Goal: Navigation & Orientation: Find specific page/section

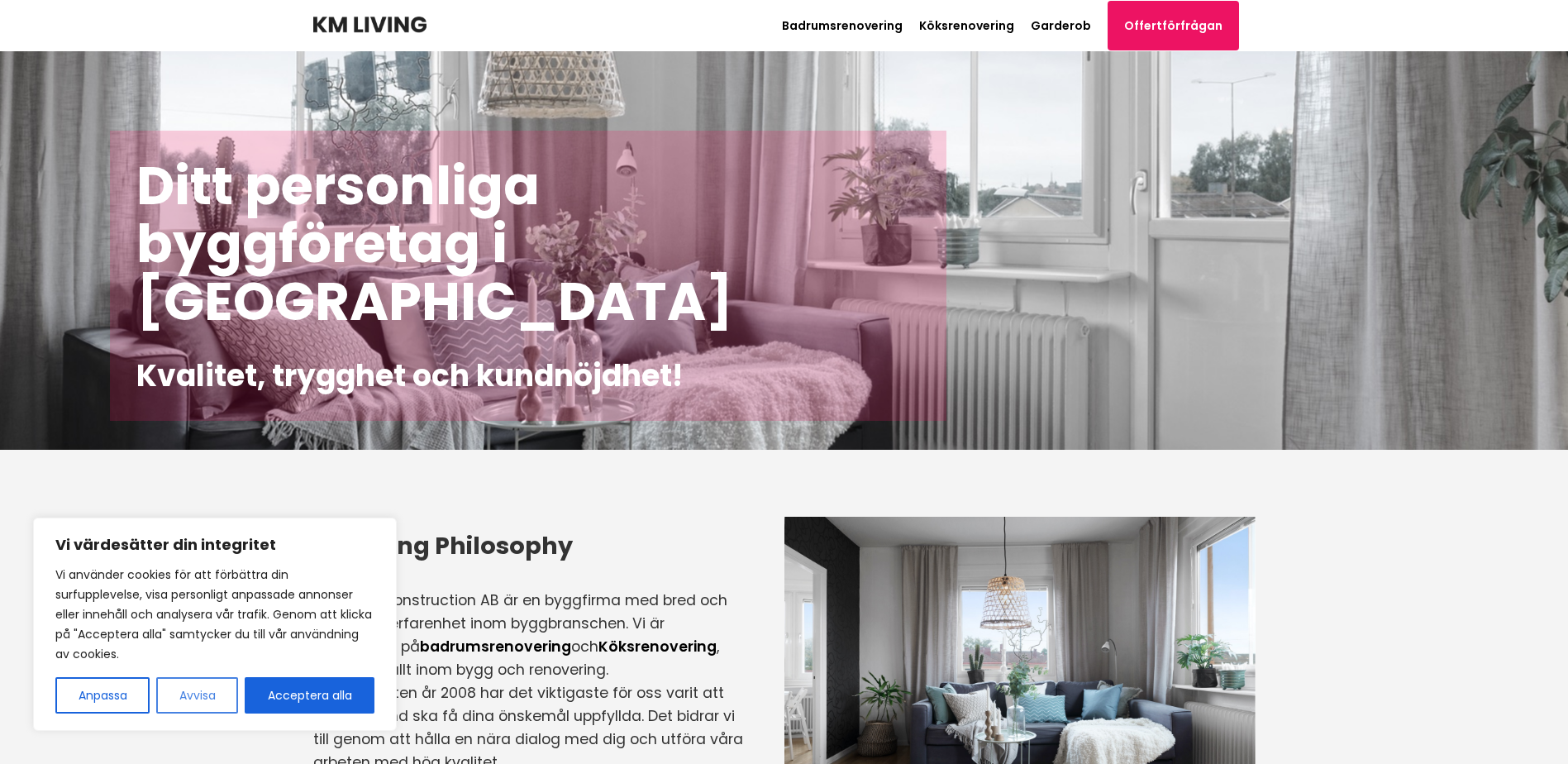
click at [192, 686] on button "Avvisa" at bounding box center [197, 695] width 82 height 36
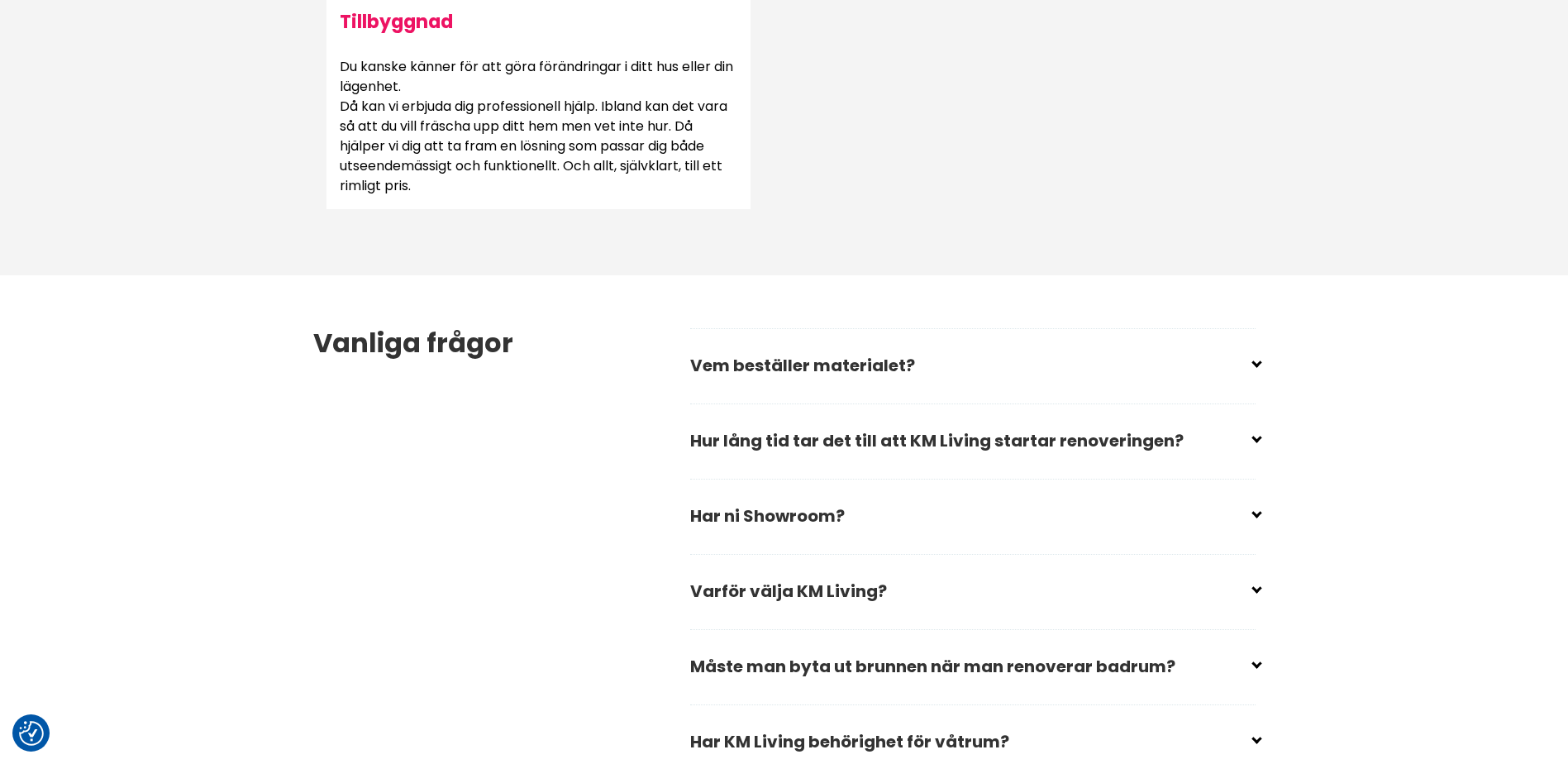
scroll to position [2148, 0]
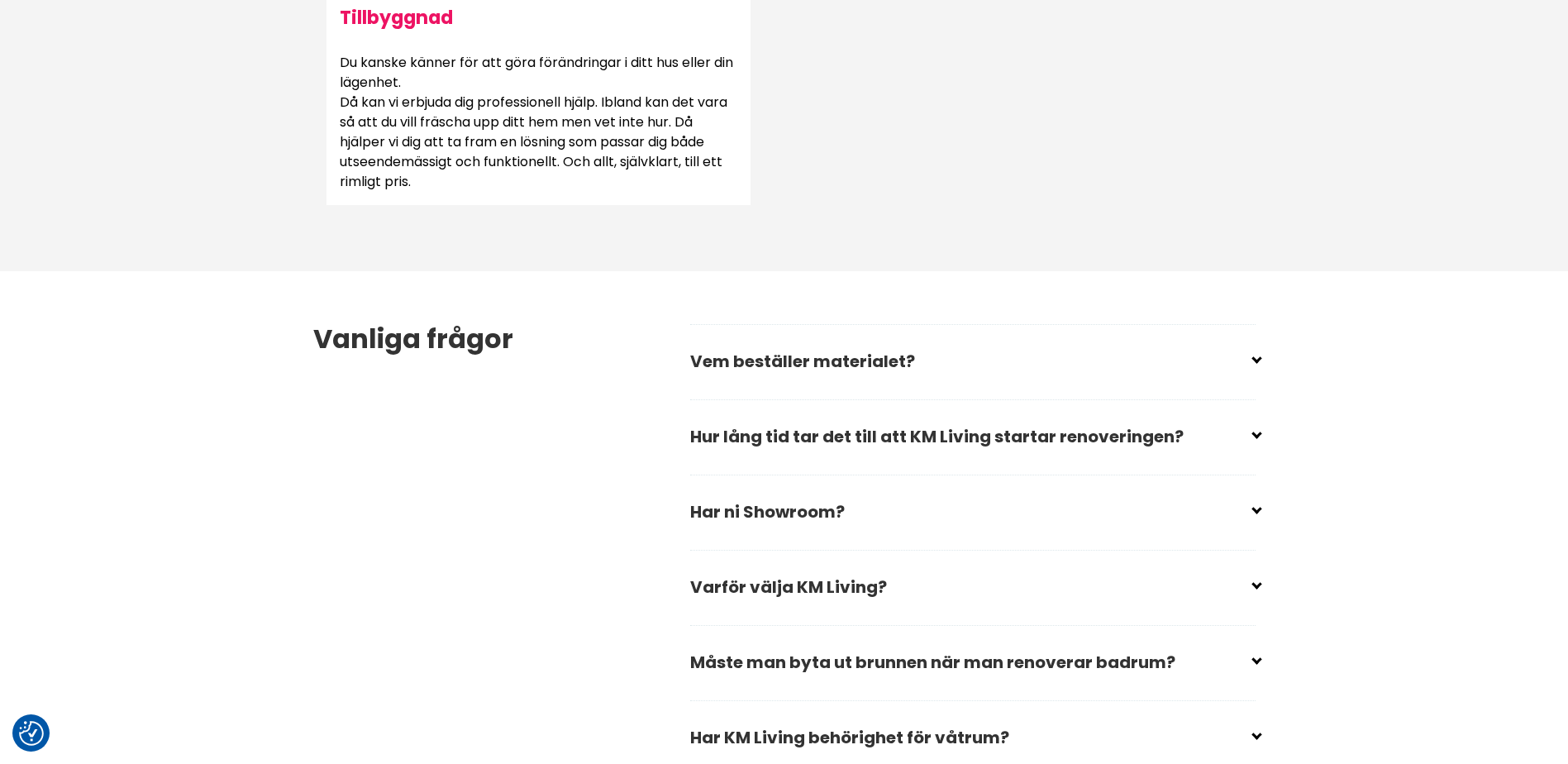
click at [902, 356] on input "checkbox" at bounding box center [976, 355] width 565 height 25
checkbox input "false"
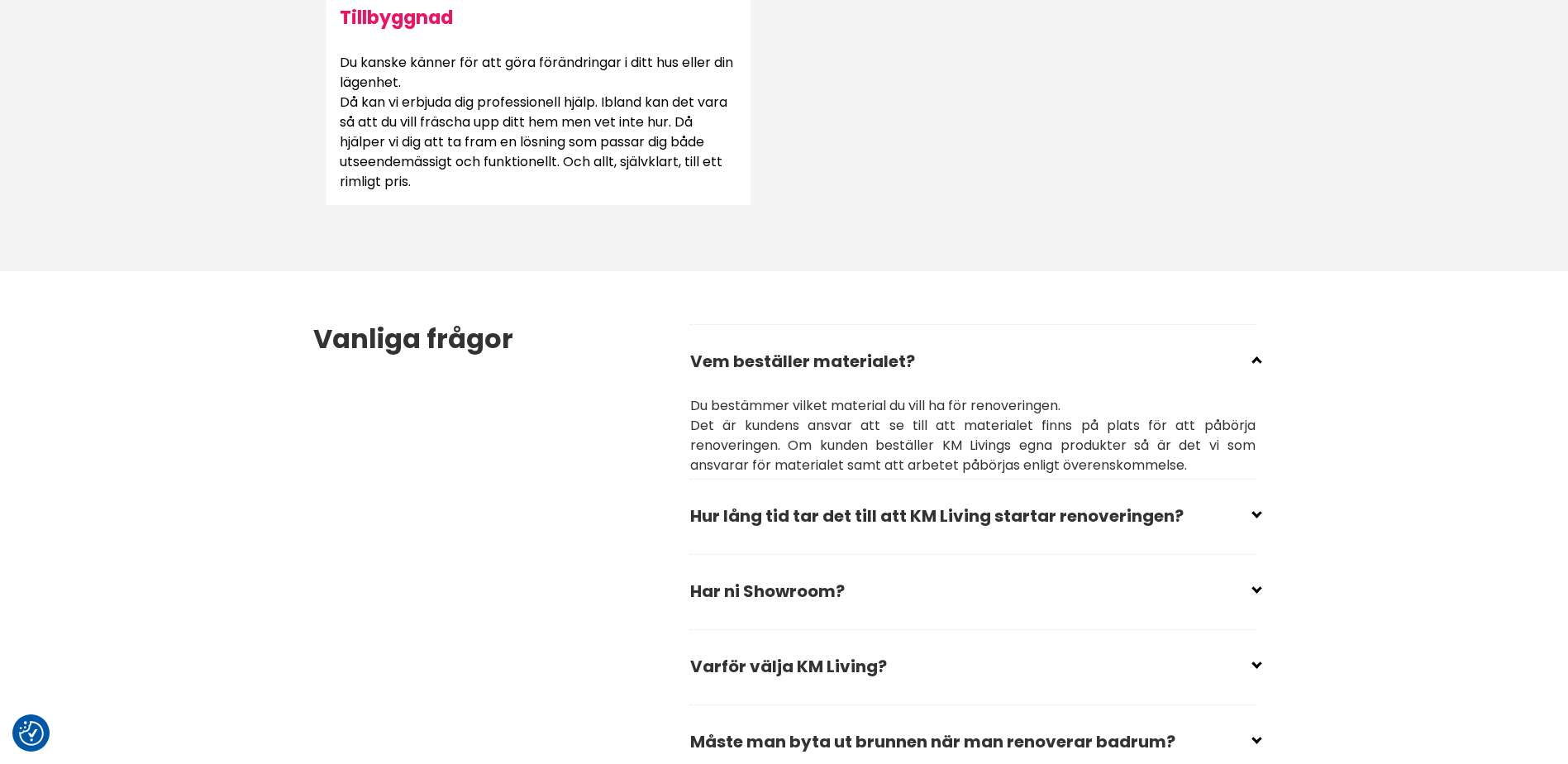
click at [839, 504] on input "checkbox" at bounding box center [976, 509] width 565 height 25
checkbox input "false"
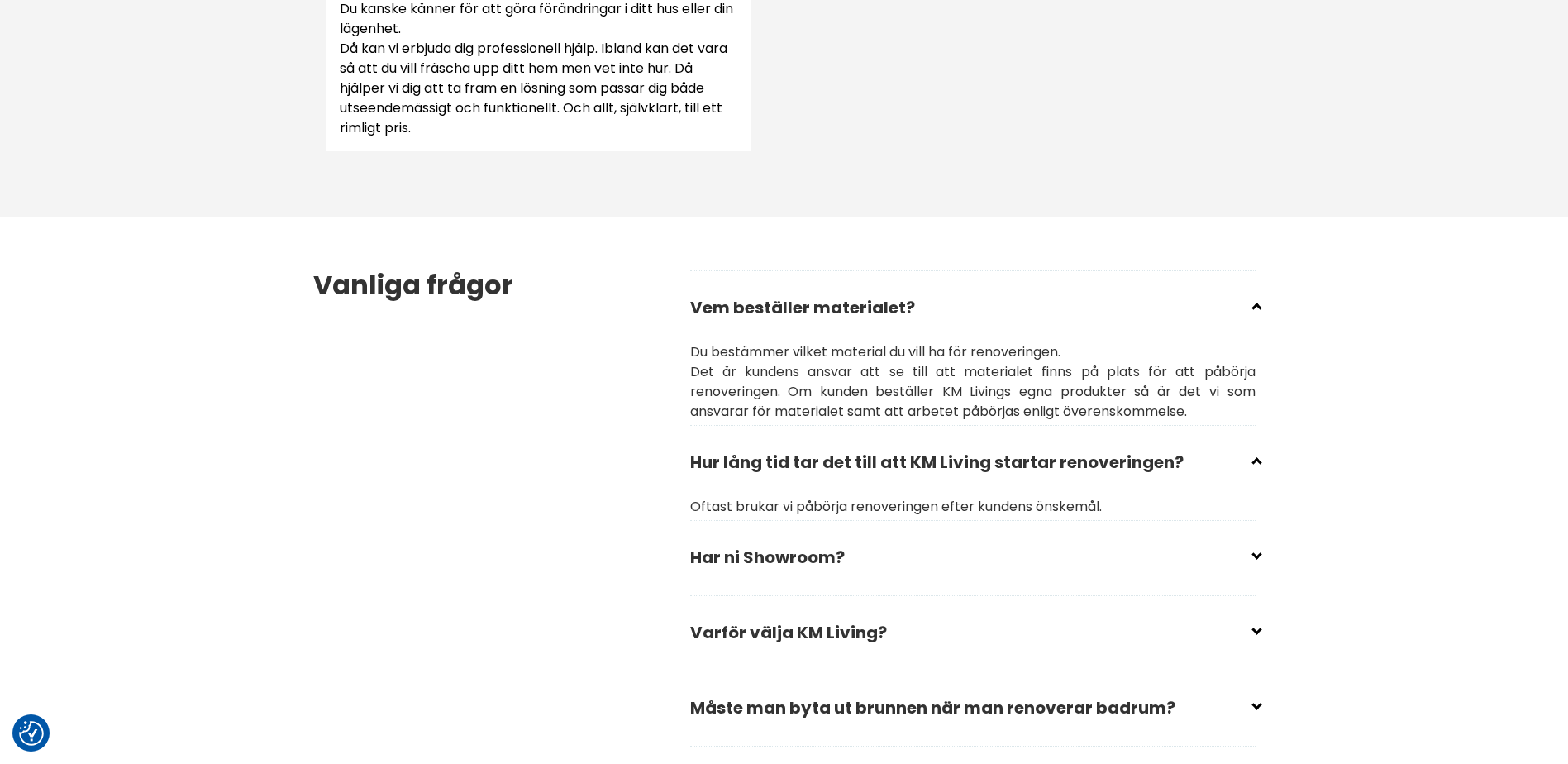
scroll to position [2231, 0]
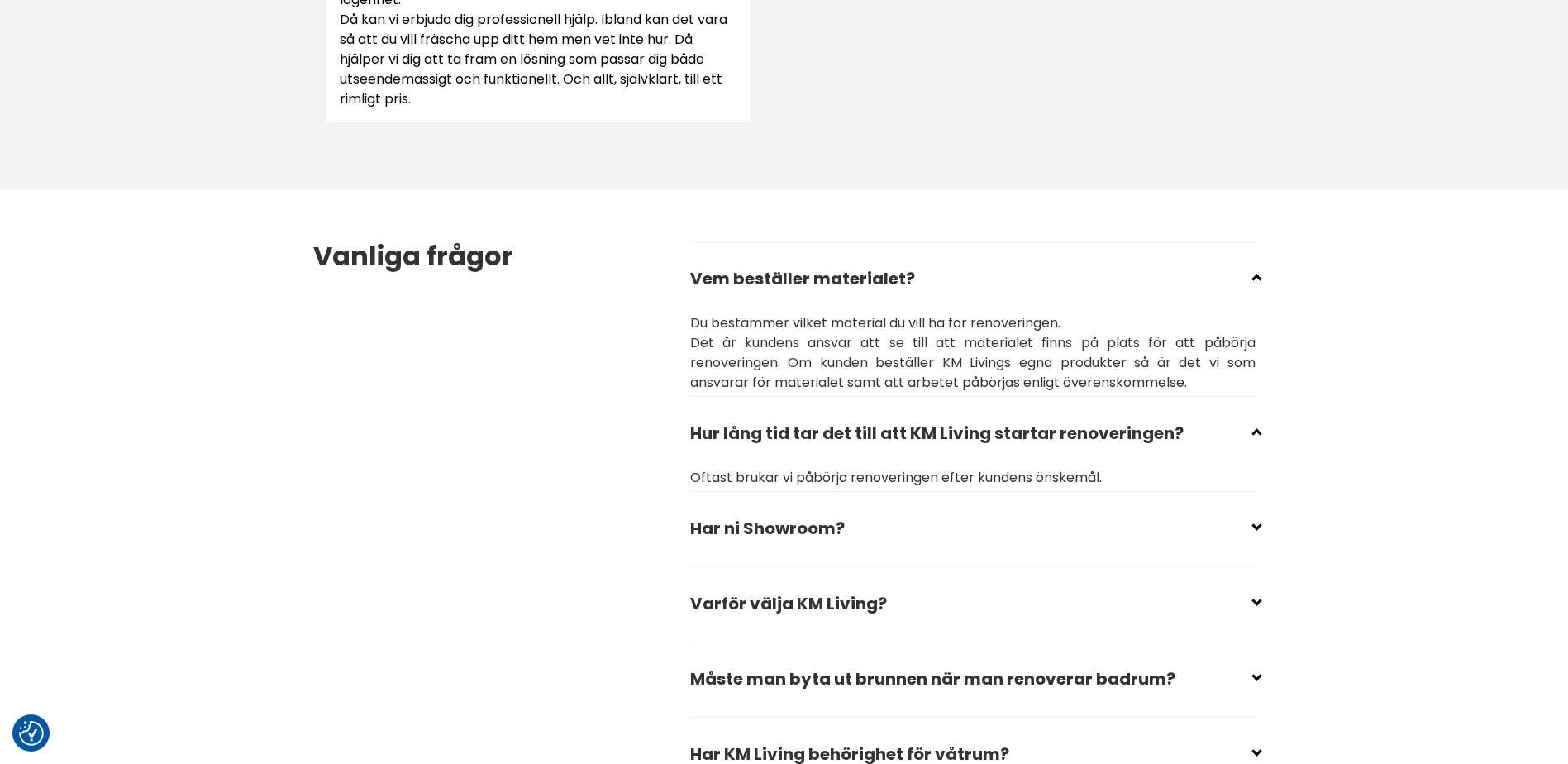
click at [835, 514] on input "checkbox" at bounding box center [976, 521] width 565 height 25
checkbox input "false"
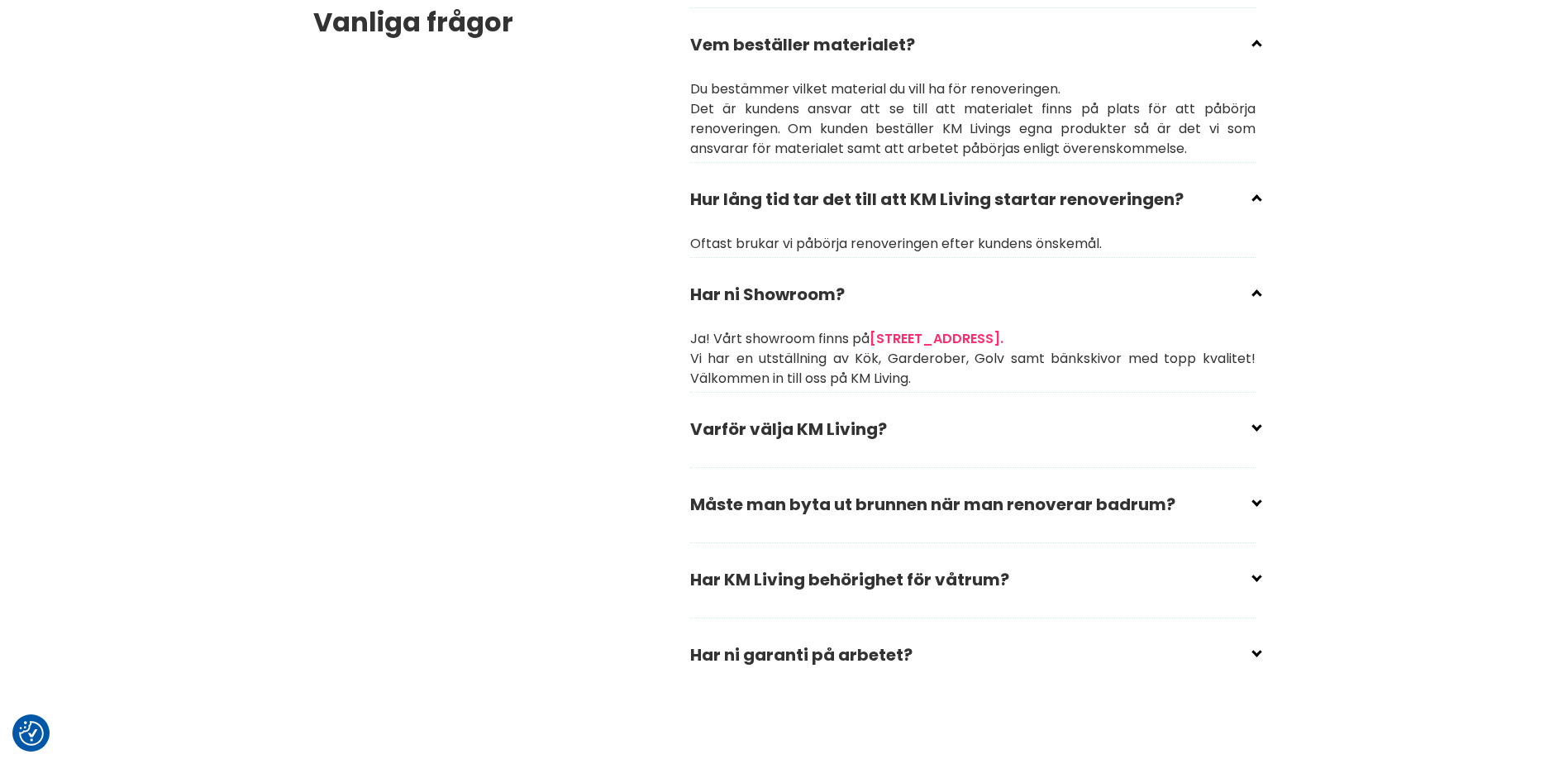
scroll to position [2479, 0]
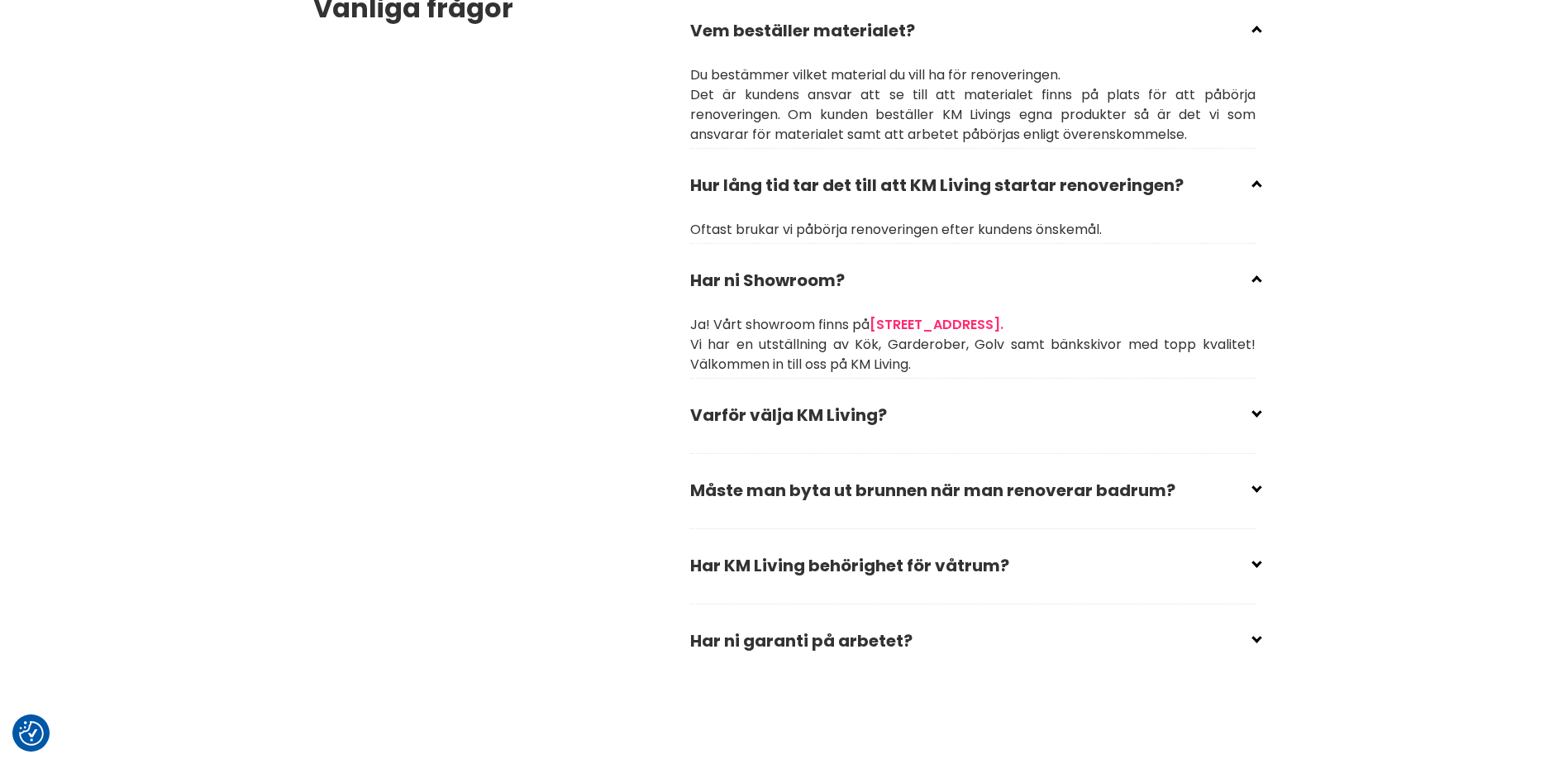
click at [858, 410] on input "checkbox" at bounding box center [976, 408] width 565 height 25
checkbox input "false"
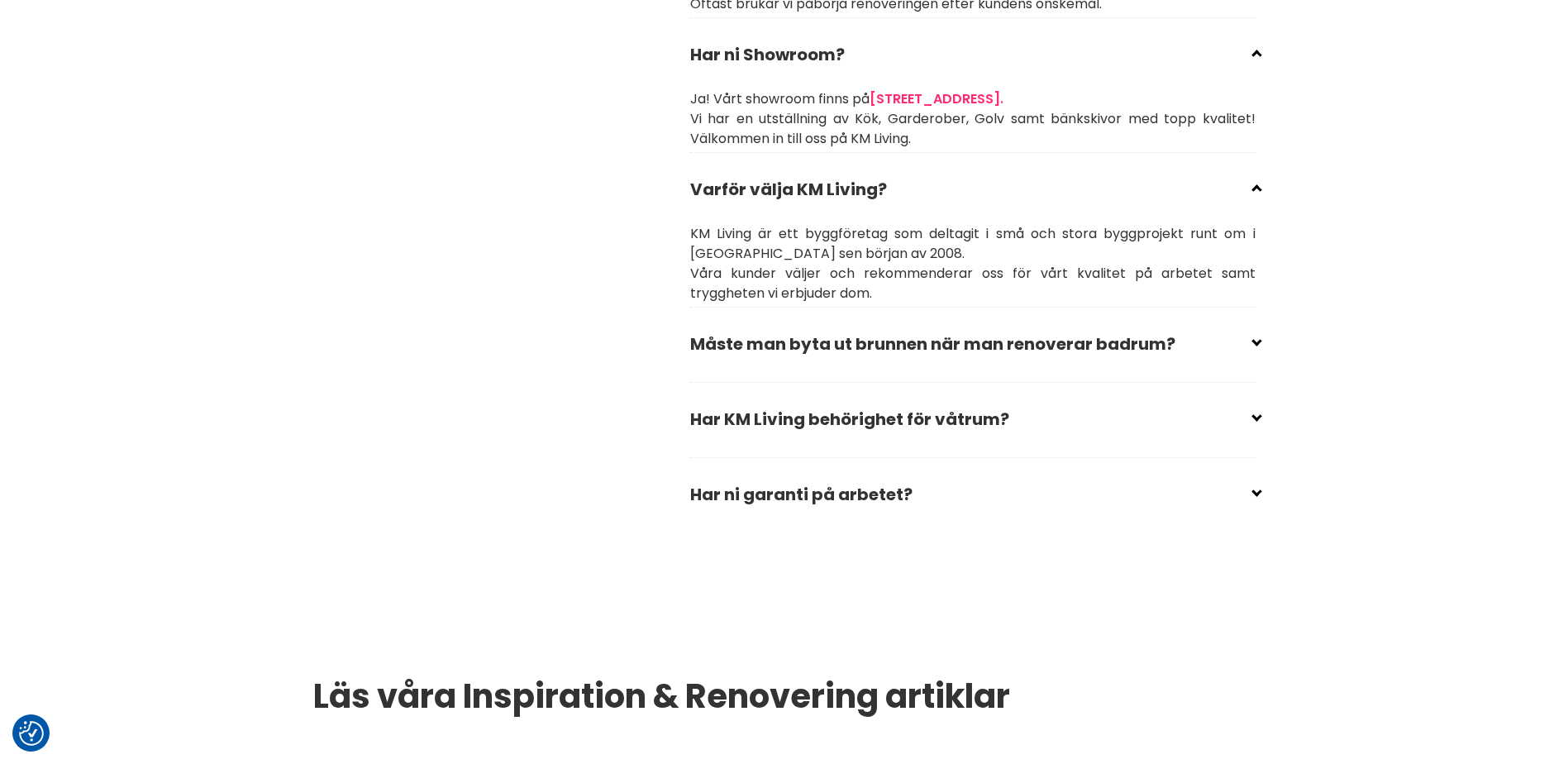
scroll to position [2728, 0]
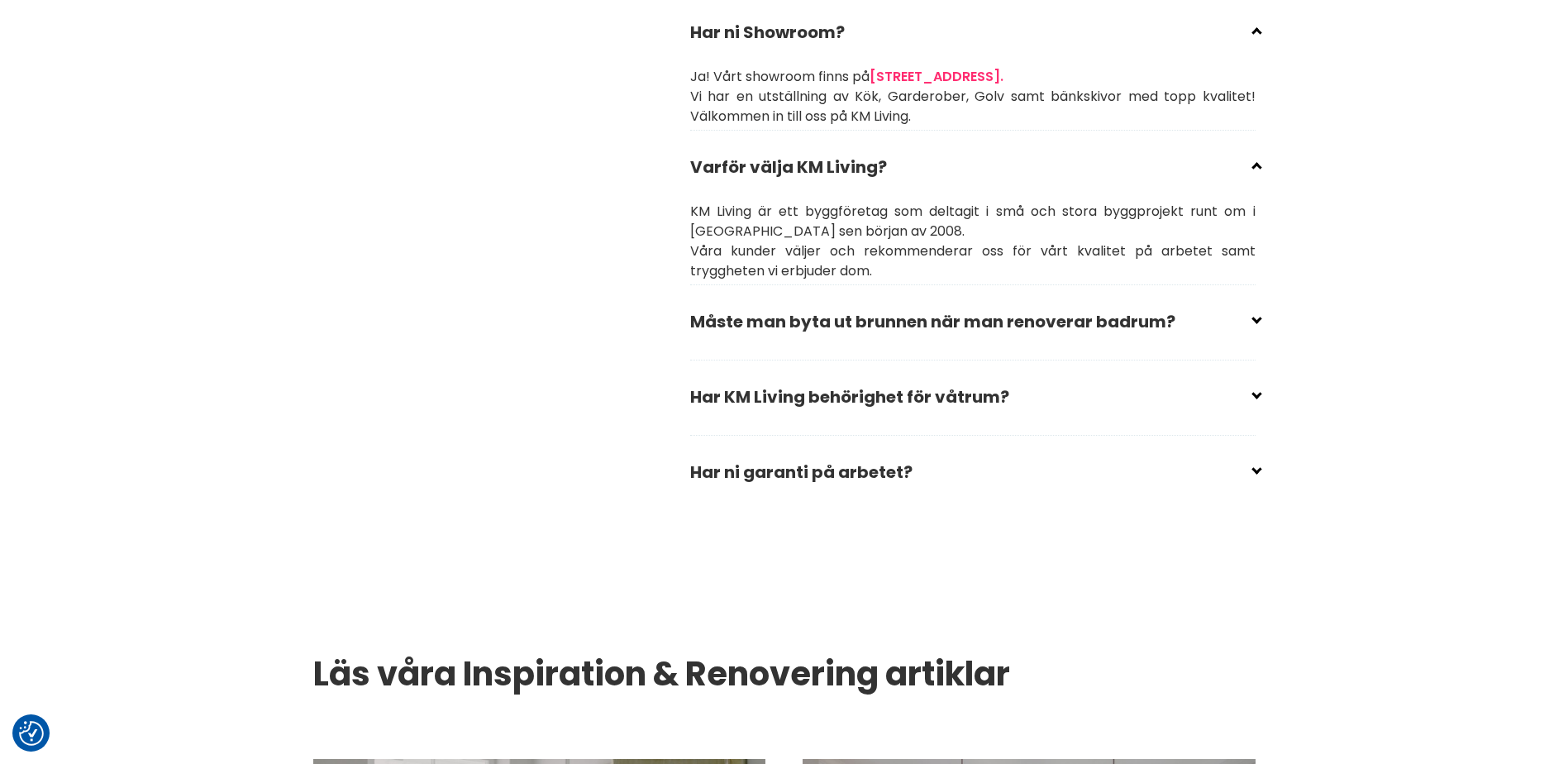
click at [903, 476] on input "checkbox" at bounding box center [976, 465] width 565 height 25
checkbox input "false"
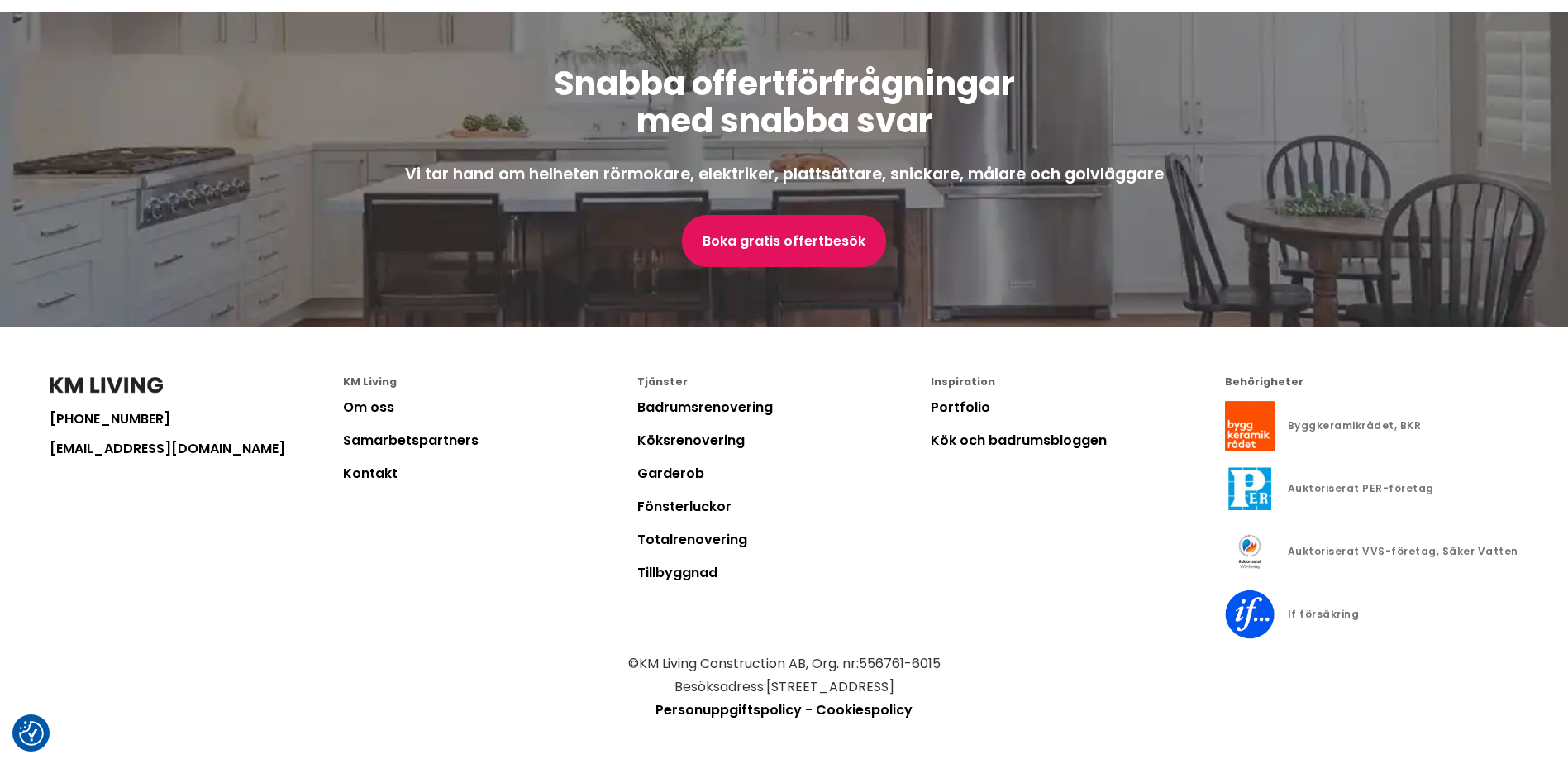
scroll to position [4711, 0]
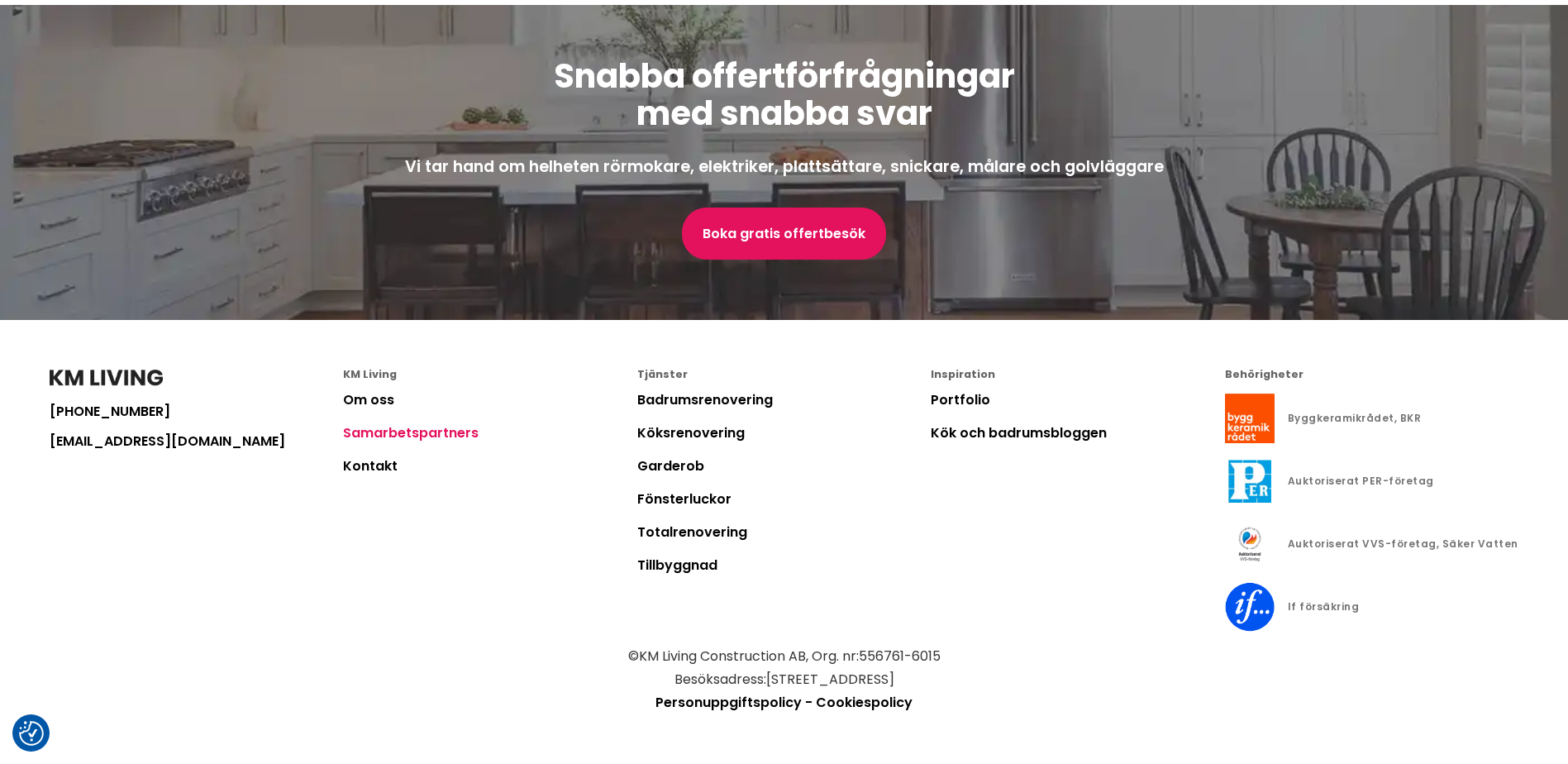
click at [433, 430] on link "Samarbetspartners" at bounding box center [410, 433] width 135 height 19
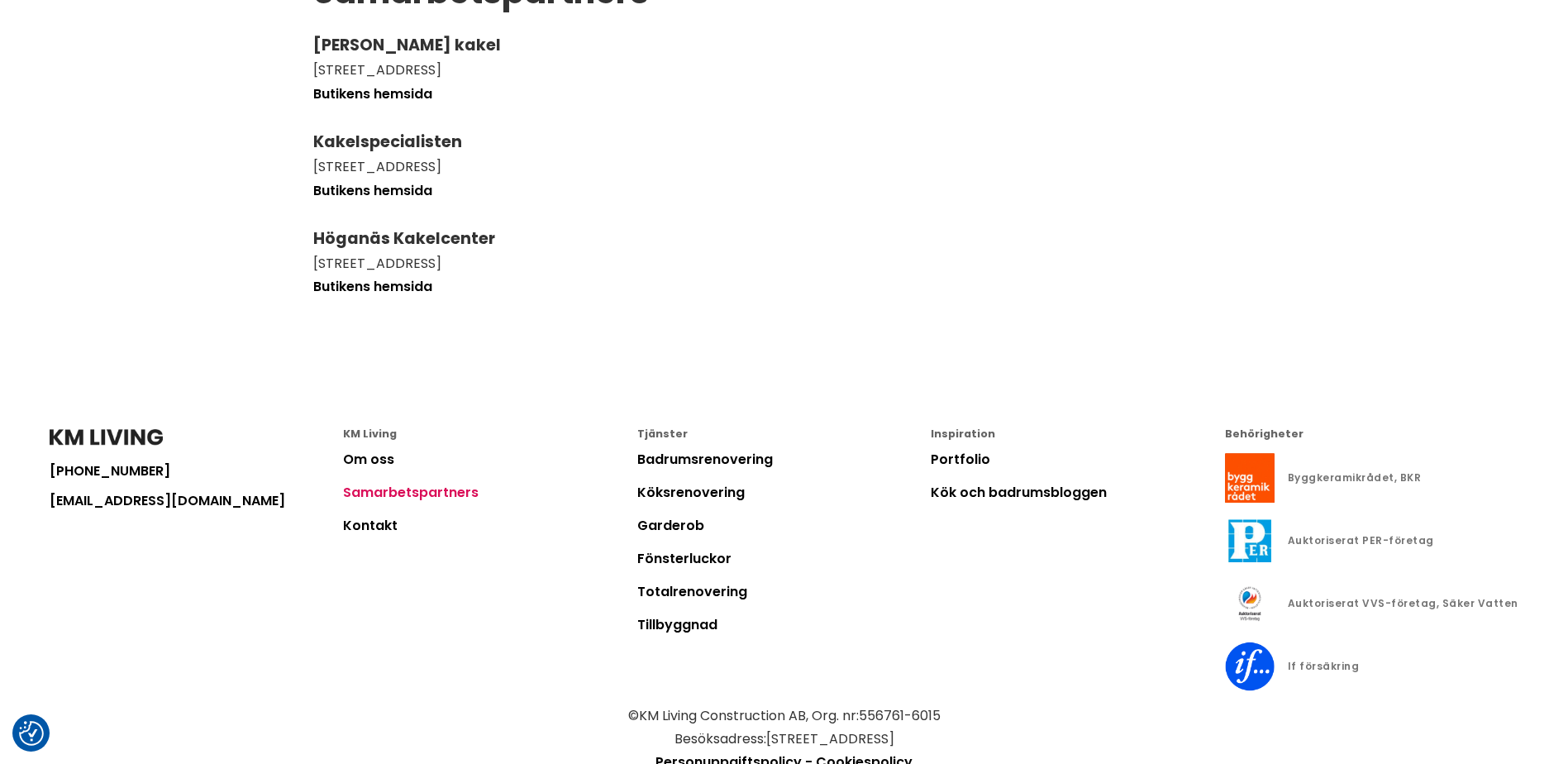
scroll to position [248, 0]
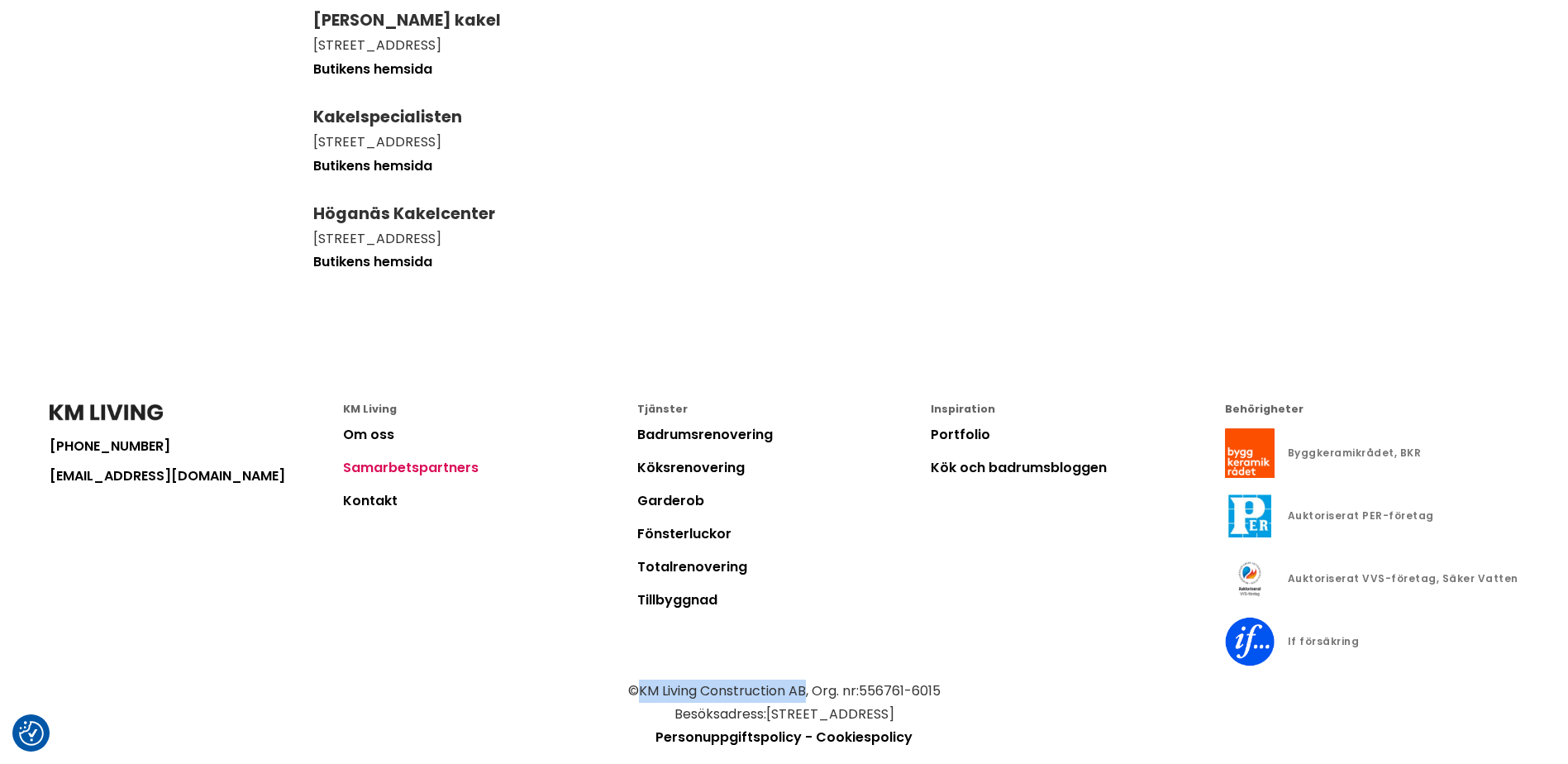
drag, startPoint x: 806, startPoint y: 695, endPoint x: 639, endPoint y: 685, distance: 167.3
click at [639, 685] on p "© KM Living Construction AB , Org. nr: 556761-6015 Besöksadress: [STREET_ADDRES…" at bounding box center [784, 702] width 1469 height 47
drag, startPoint x: 639, startPoint y: 685, endPoint x: 676, endPoint y: 692, distance: 37.7
copy p "KM Living Construction AB"
